Goal: Task Accomplishment & Management: Use online tool/utility

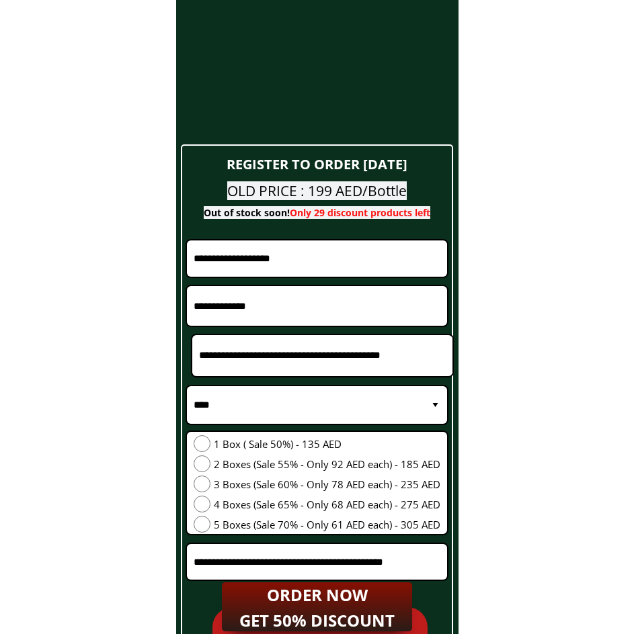
scroll to position [5444, 0]
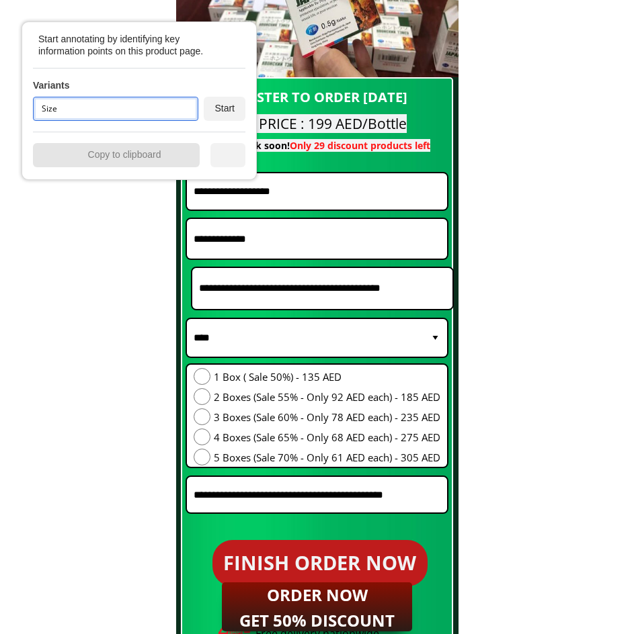
click at [72, 115] on div "Size" at bounding box center [115, 109] width 165 height 24
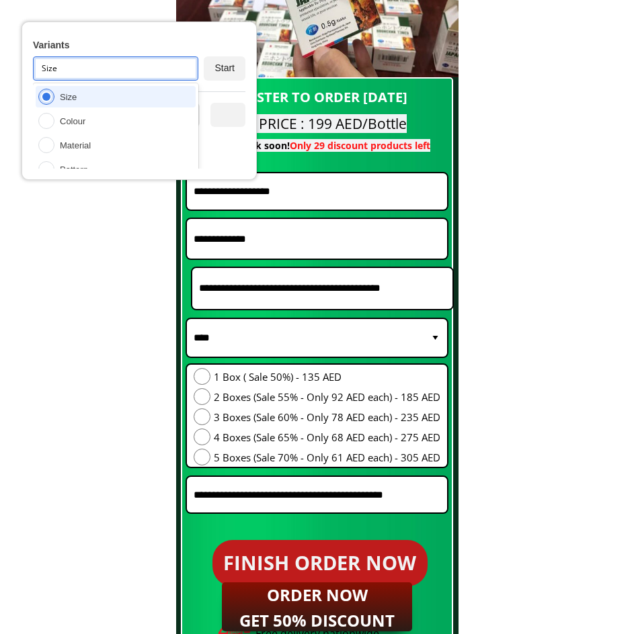
scroll to position [77, 0]
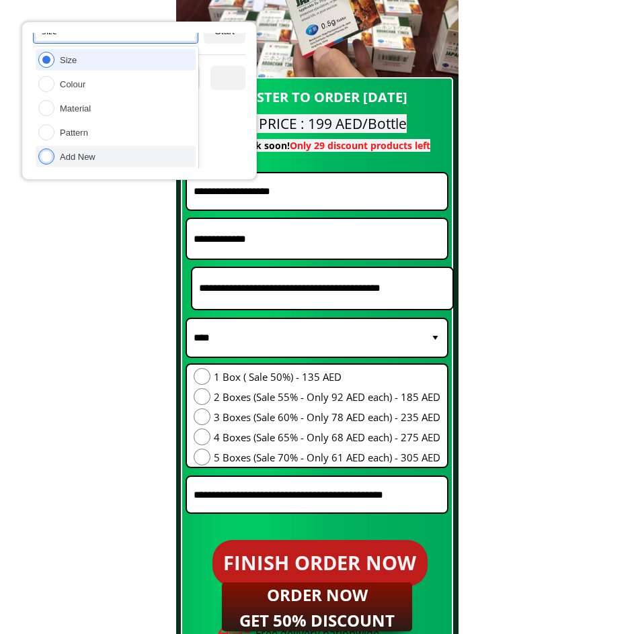
click at [79, 159] on div "Add New" at bounding box center [78, 156] width 36 height 11
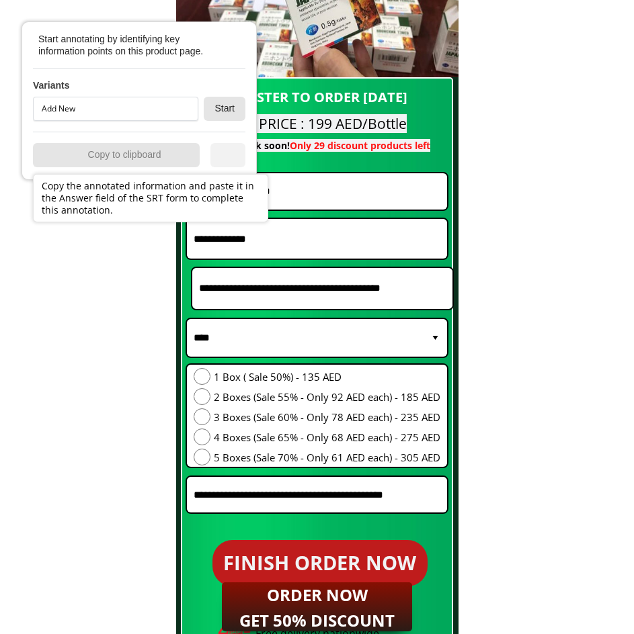
click at [241, 100] on div "Start" at bounding box center [225, 109] width 42 height 24
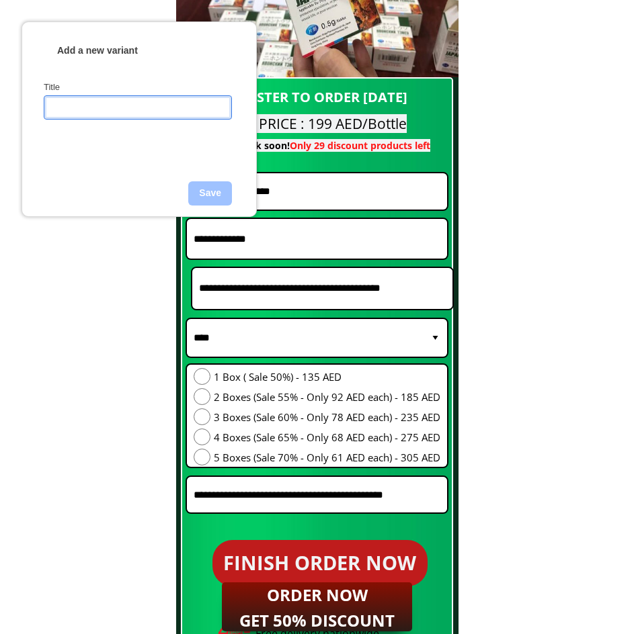
click at [89, 104] on input "text" at bounding box center [137, 107] width 175 height 24
type input "**********"
click at [209, 192] on div "Save" at bounding box center [210, 193] width 44 height 24
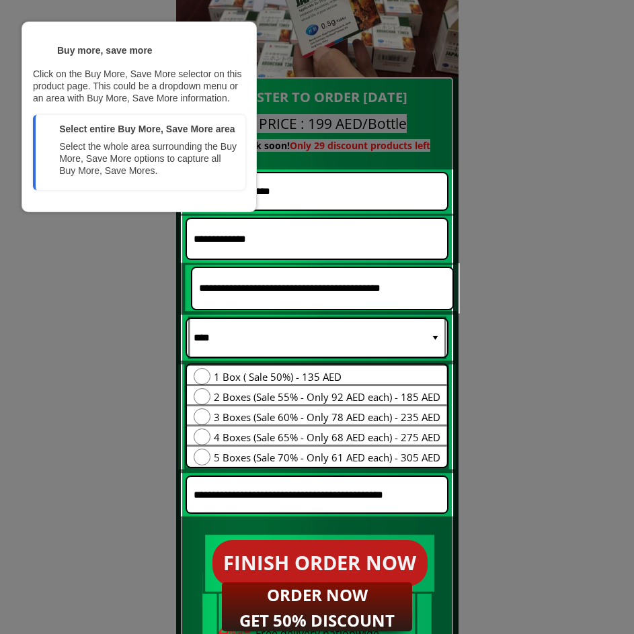
click at [238, 364] on div at bounding box center [317, 418] width 262 height 117
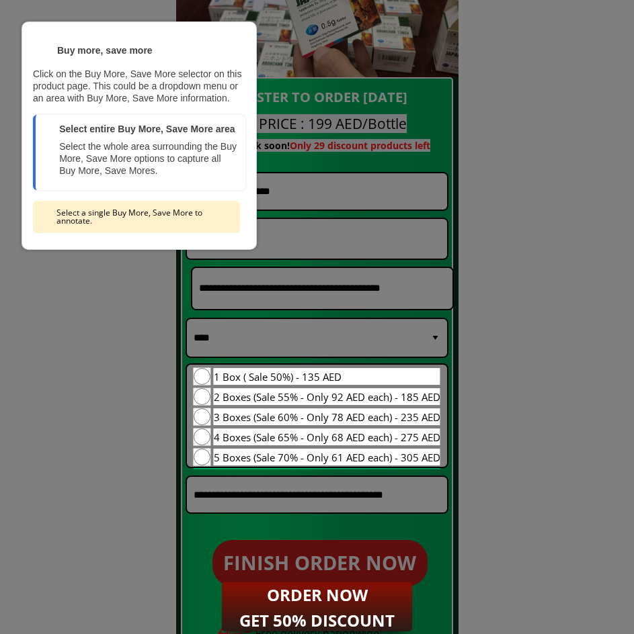
click at [235, 377] on div at bounding box center [326, 377] width 229 height 19
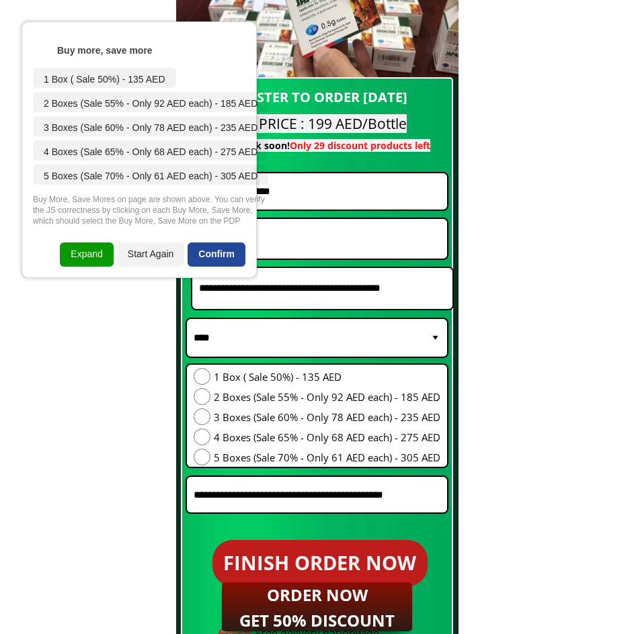
click at [204, 259] on div "Confirm" at bounding box center [217, 255] width 58 height 24
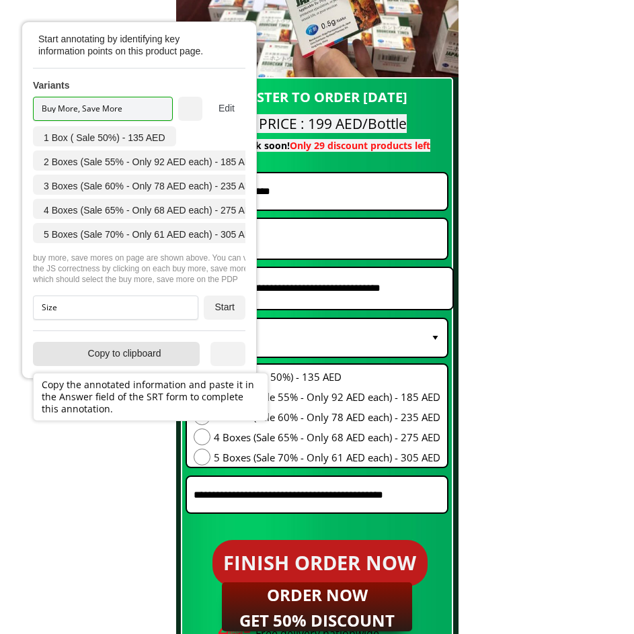
click at [129, 354] on div "Copy to clipboard" at bounding box center [116, 354] width 167 height 24
